Goal: Check status: Check status

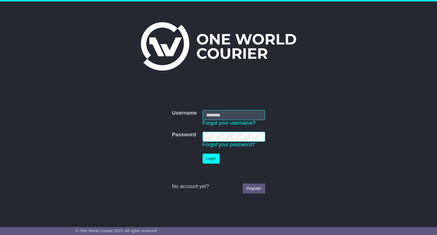
type input "**********"
click at [214, 157] on button "Login" at bounding box center [211, 159] width 17 height 10
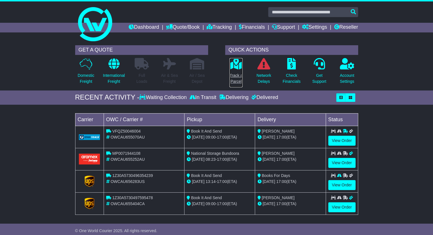
click at [236, 71] on link "Track a Parcel" at bounding box center [236, 73] width 14 height 30
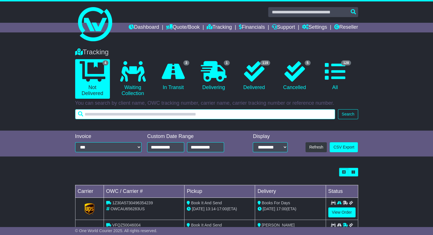
click at [234, 113] on input "text" at bounding box center [205, 114] width 260 height 10
type input "*****"
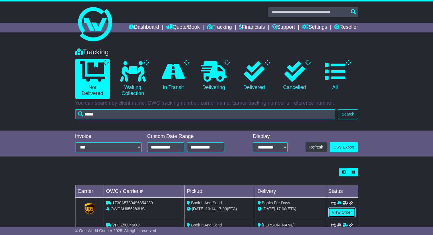
click at [334, 210] on link "View Order" at bounding box center [341, 213] width 27 height 10
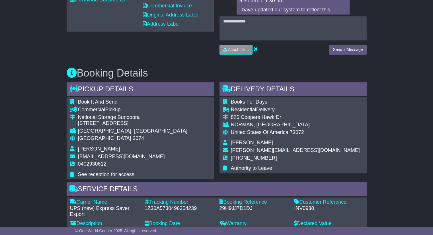
scroll to position [323, 0]
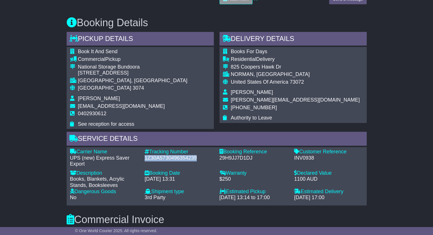
drag, startPoint x: 198, startPoint y: 155, endPoint x: 145, endPoint y: 157, distance: 53.0
click at [145, 157] on div "1Z30A5730496354239" at bounding box center [179, 158] width 69 height 6
copy div "1Z30A5730496354239"
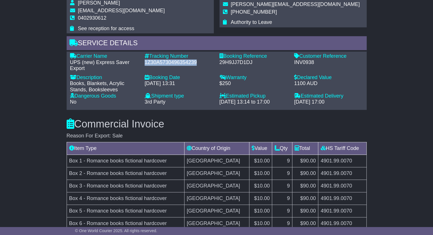
scroll to position [419, 0]
